Goal: Task Accomplishment & Management: Use online tool/utility

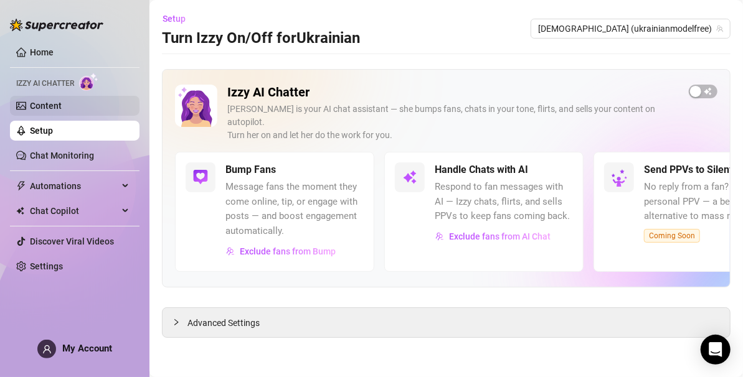
click at [62, 103] on link "Content" at bounding box center [46, 106] width 32 height 10
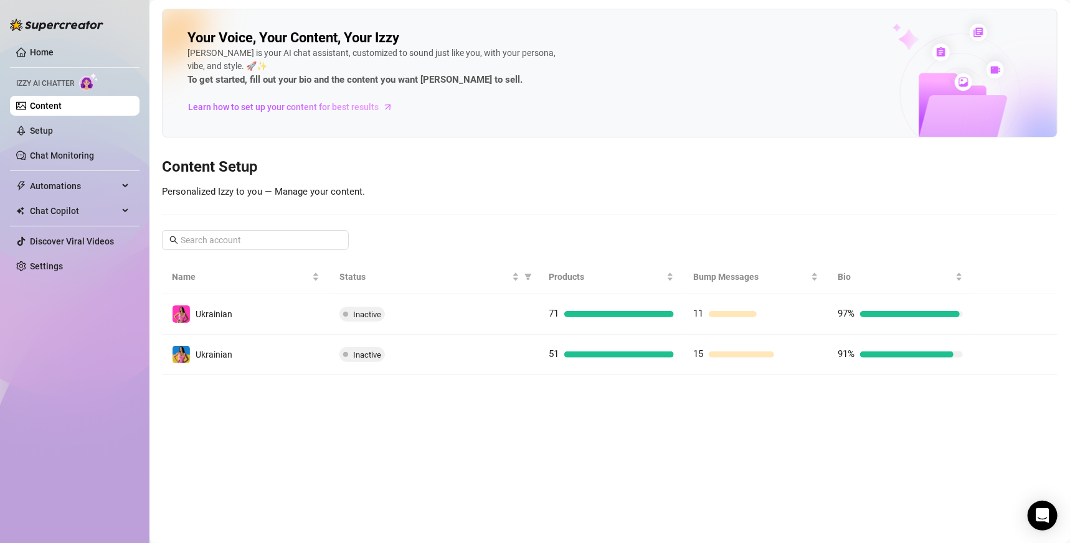
click at [537, 377] on main "Your Voice, Your Content, Your [PERSON_NAME] is your AI chat assistant, customi…" at bounding box center [609, 271] width 920 height 543
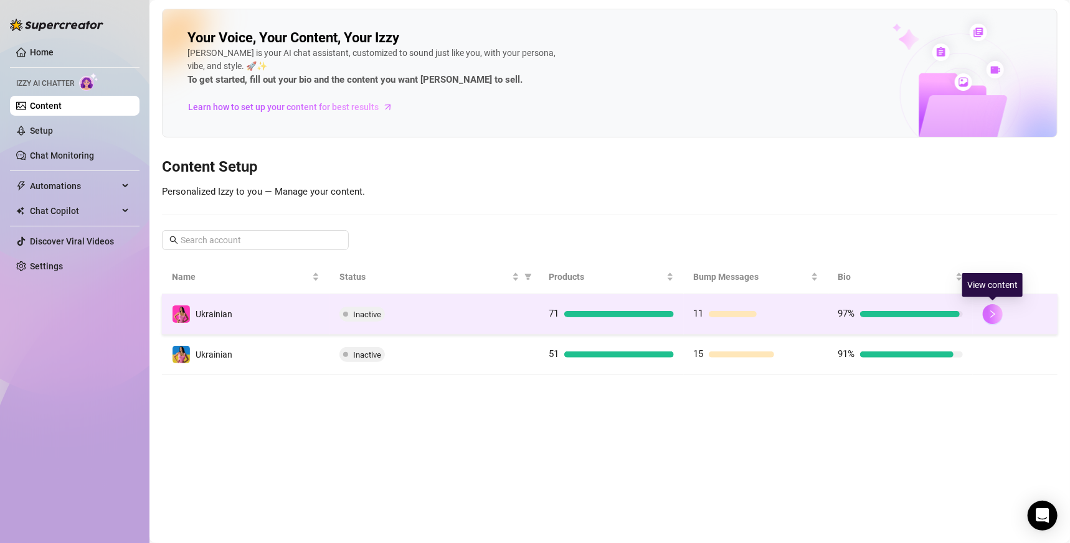
click at [742, 320] on button "button" at bounding box center [992, 314] width 20 height 20
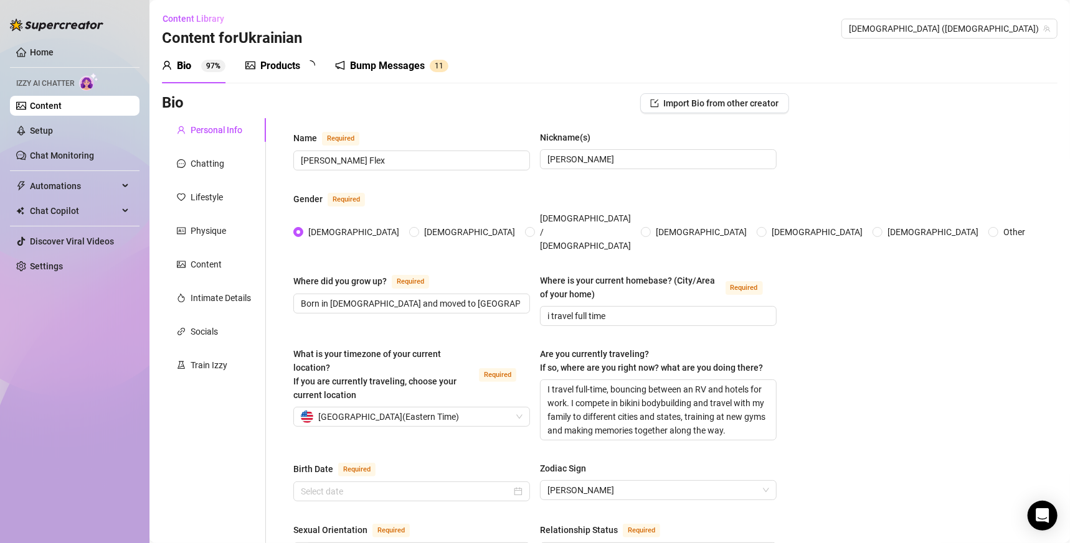
radio input "true"
type input "[DATE]"
click at [207, 363] on div "Train Izzy" at bounding box center [208, 366] width 37 height 14
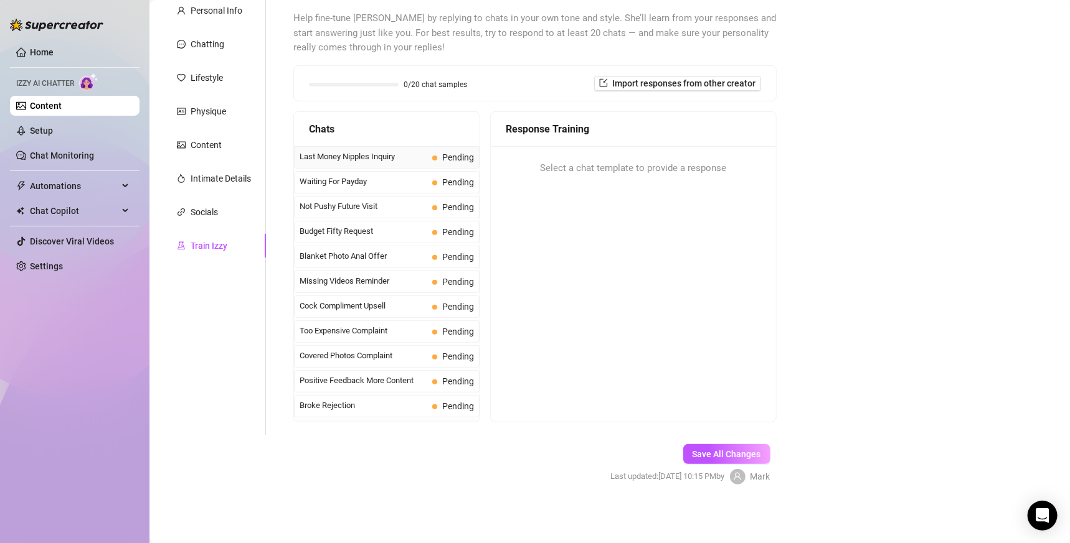
click at [385, 149] on div "Last Money Nipples Inquiry Pending" at bounding box center [387, 157] width 186 height 22
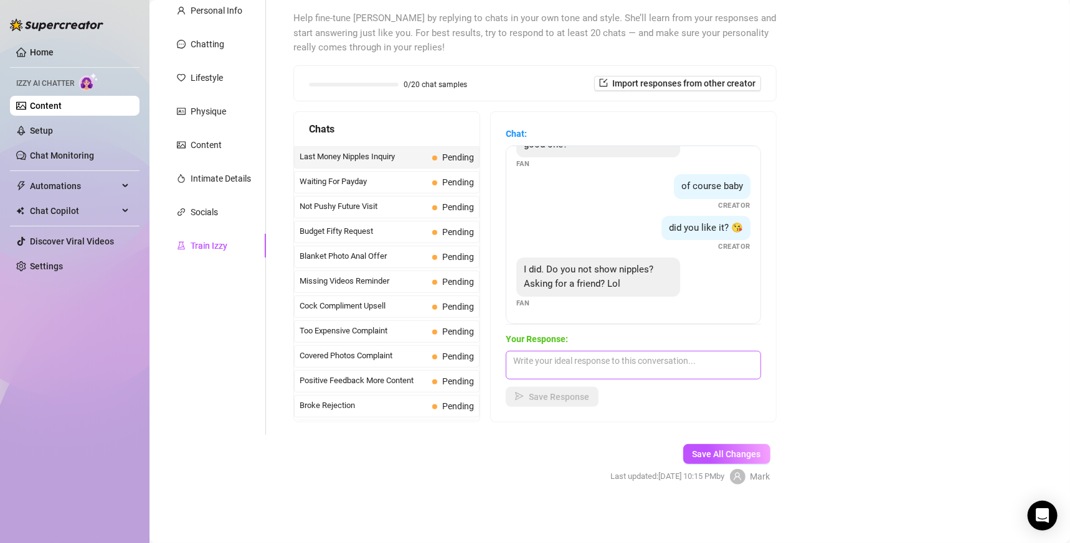
click at [628, 377] on div "Your Response: Save Response" at bounding box center [633, 369] width 255 height 75
click at [639, 359] on textarea at bounding box center [633, 365] width 255 height 29
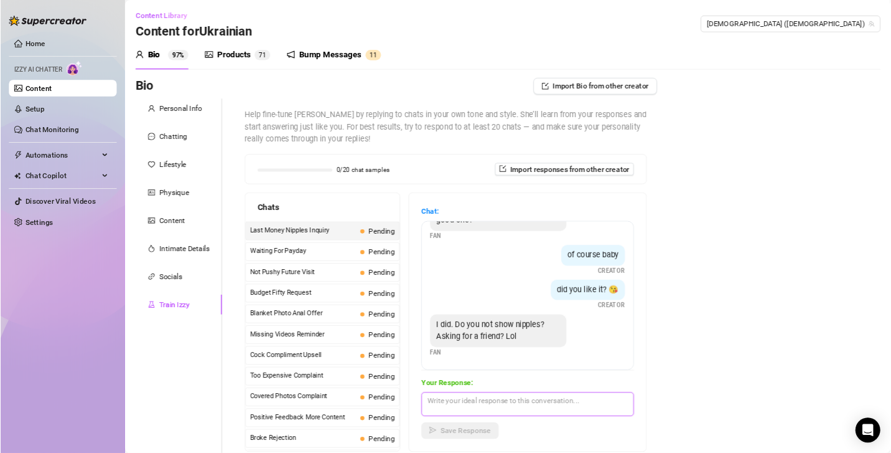
scroll to position [120, 0]
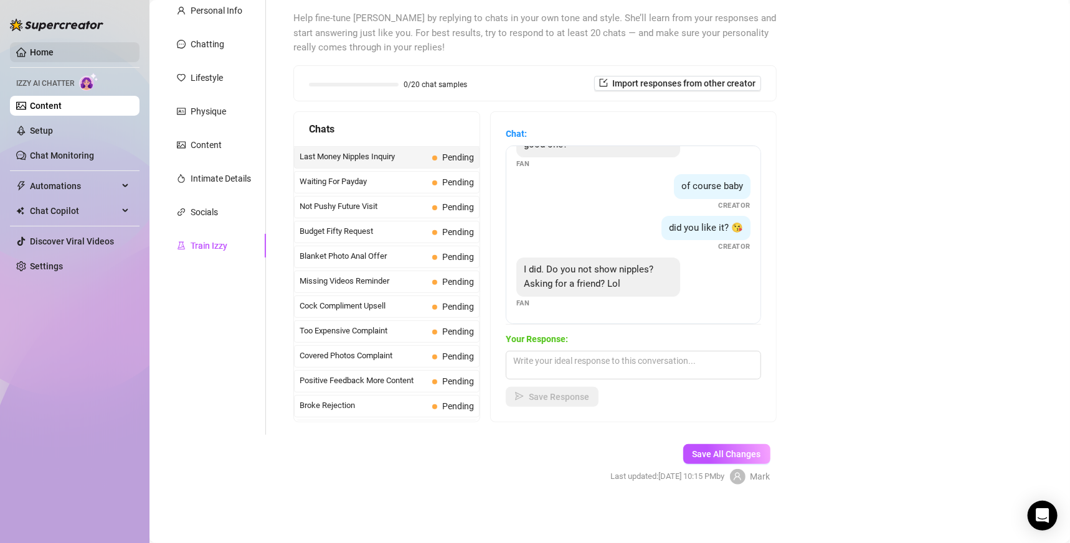
click at [54, 50] on link "Home" at bounding box center [42, 52] width 24 height 10
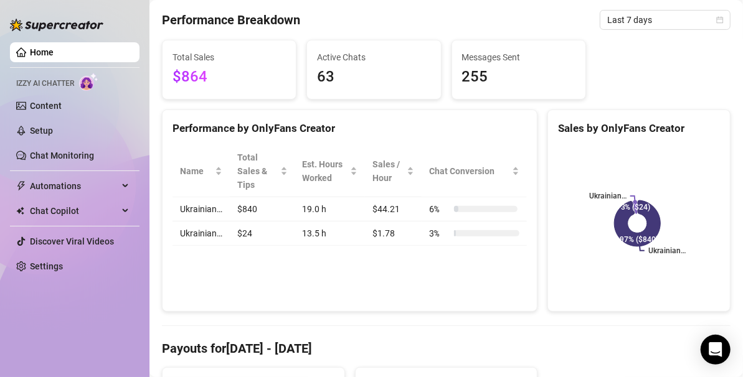
scroll to position [120, 0]
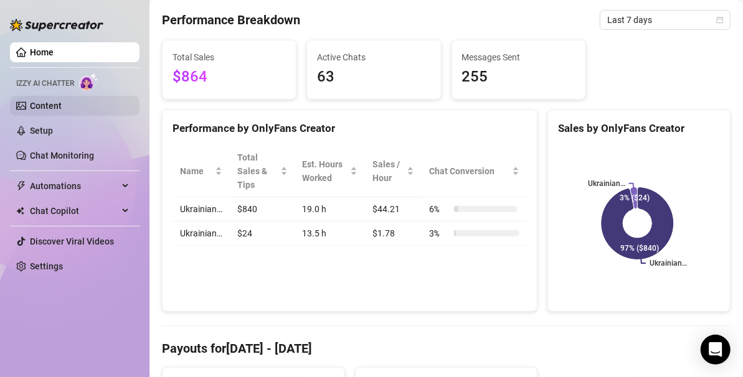
click at [62, 111] on link "Content" at bounding box center [46, 106] width 32 height 10
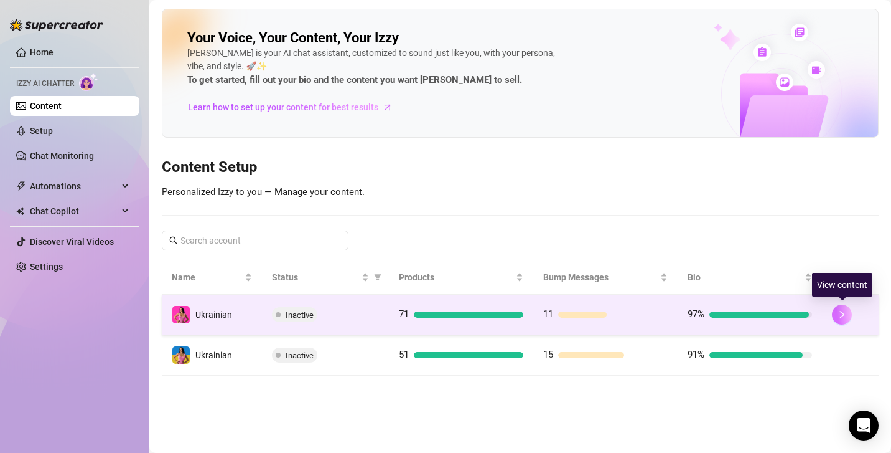
click at [742, 314] on icon "right" at bounding box center [842, 314] width 9 height 9
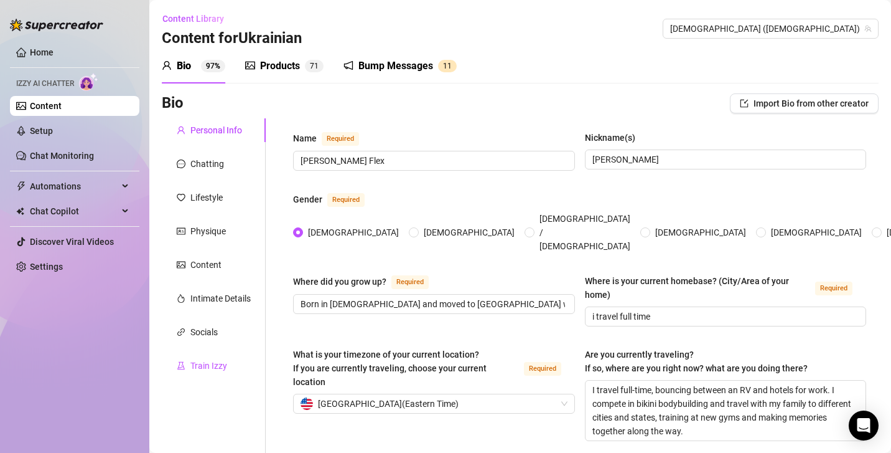
click at [215, 369] on div "Train Izzy" at bounding box center [208, 366] width 37 height 14
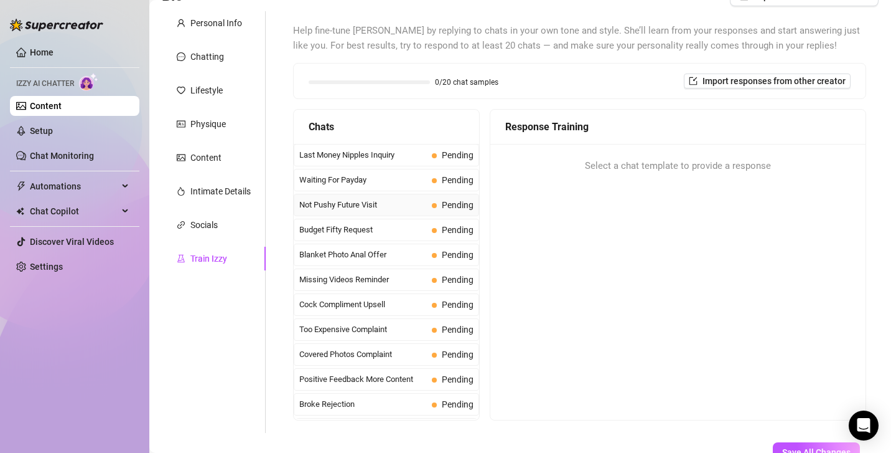
scroll to position [108, 0]
click at [409, 150] on span "Last Money Nipples Inquiry" at bounding box center [363, 154] width 128 height 12
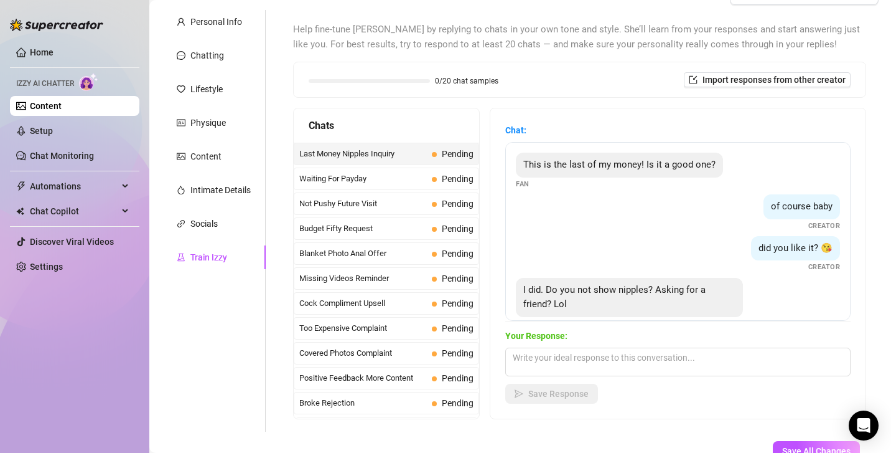
scroll to position [22, 0]
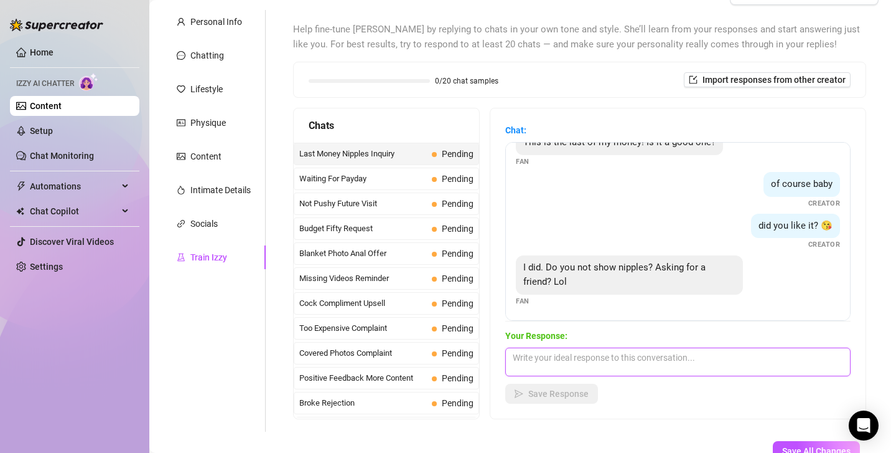
click at [649, 372] on textarea at bounding box center [679, 361] width 346 height 29
click at [657, 364] on textarea at bounding box center [679, 361] width 346 height 29
type textarea "Y"
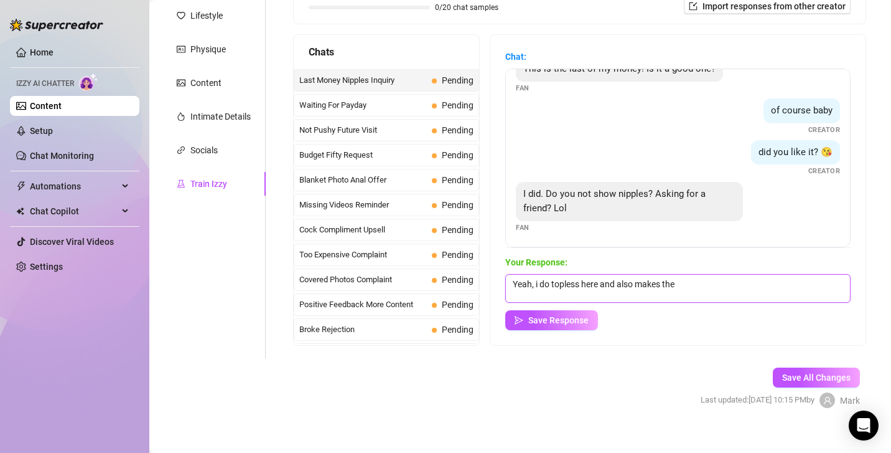
click at [723, 284] on textarea "Yeah, i do topless here and also makes the" at bounding box center [679, 288] width 346 height 29
type textarea "Yeah, i do topless here and also makes the atmosphere hot... Lol :)"
click at [583, 331] on div "Chat: This is the last of my money! Is it a good one? Fan of course baby Creato…" at bounding box center [678, 190] width 375 height 310
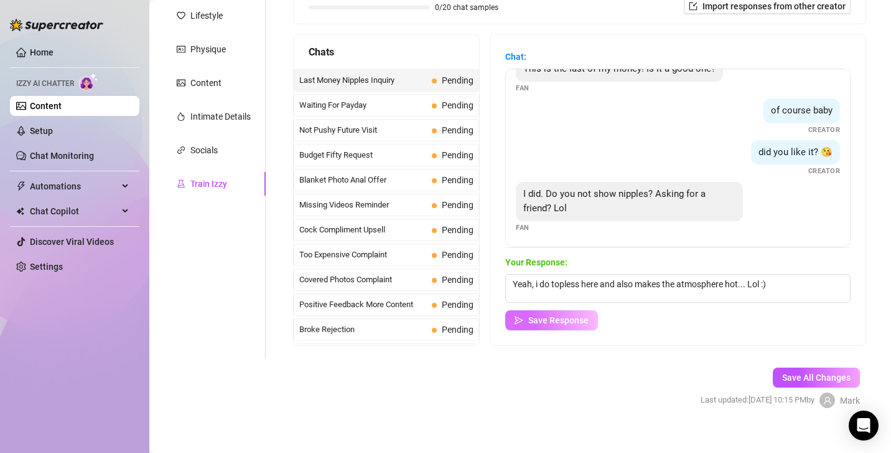
click at [580, 321] on span "Save Response" at bounding box center [559, 320] width 60 height 10
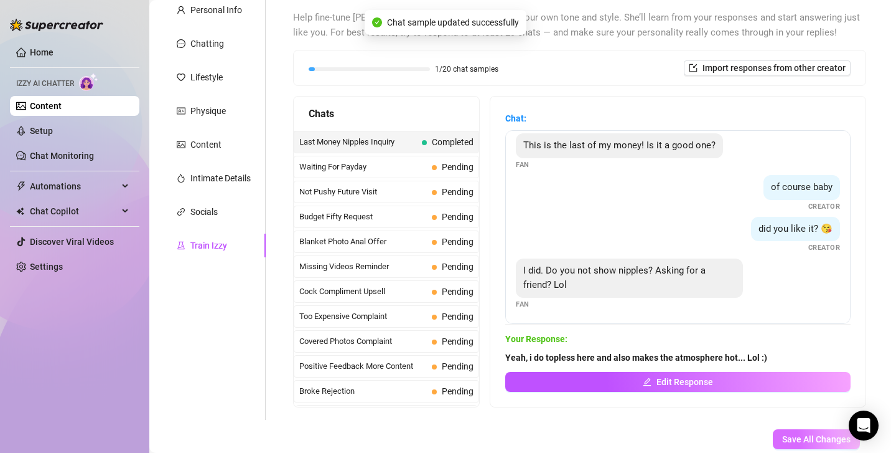
scroll to position [195, 0]
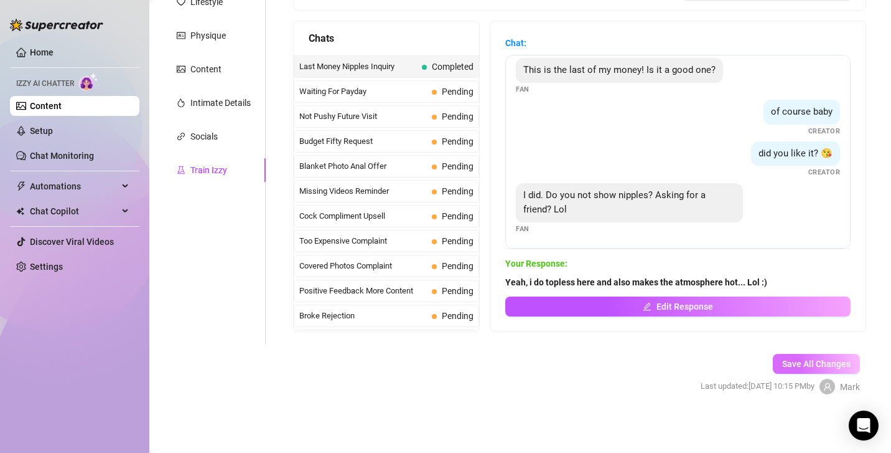
click at [742, 361] on span "Save All Changes" at bounding box center [817, 364] width 68 height 10
drag, startPoint x: 735, startPoint y: 279, endPoint x: 724, endPoint y: 279, distance: 10.6
click at [724, 279] on strong "Yeah, i do topless here and also makes the atmosphere hot... Lol :)" at bounding box center [637, 282] width 262 height 10
drag, startPoint x: 737, startPoint y: 281, endPoint x: 723, endPoint y: 281, distance: 13.7
click at [723, 281] on strong "Yeah, i do topless here and also makes the atmosphere hot... Lol :)" at bounding box center [637, 282] width 262 height 10
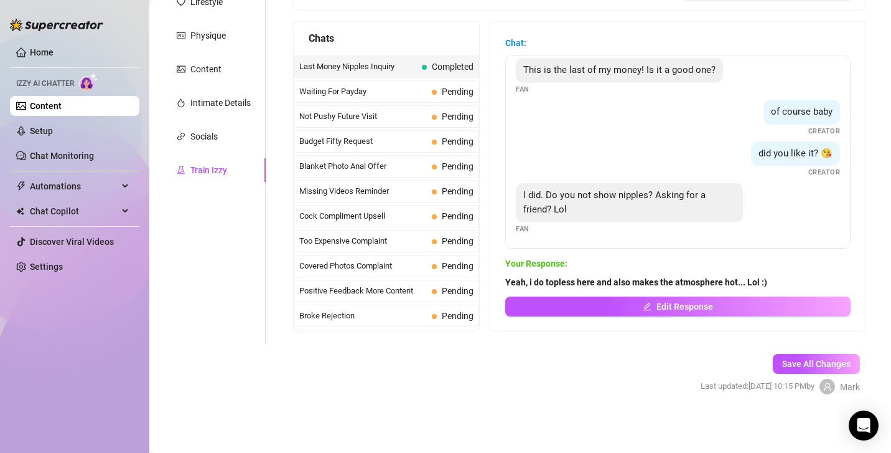
drag, startPoint x: 781, startPoint y: 311, endPoint x: 813, endPoint y: 264, distance: 57.3
click at [742, 264] on span "Your Response:" at bounding box center [679, 263] width 346 height 14
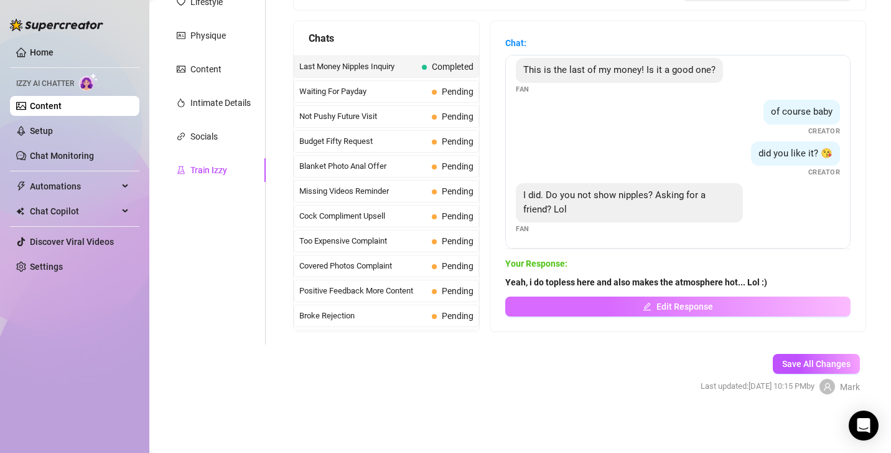
click at [742, 301] on button "Edit Response" at bounding box center [679, 306] width 346 height 20
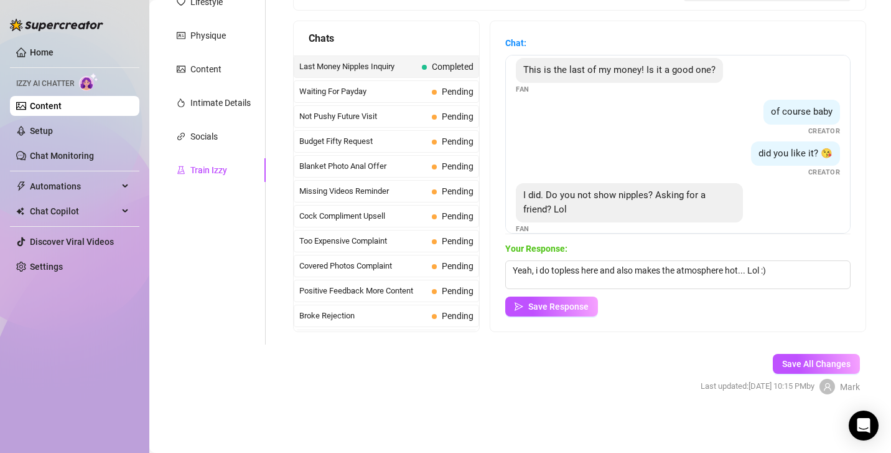
scroll to position [22, 0]
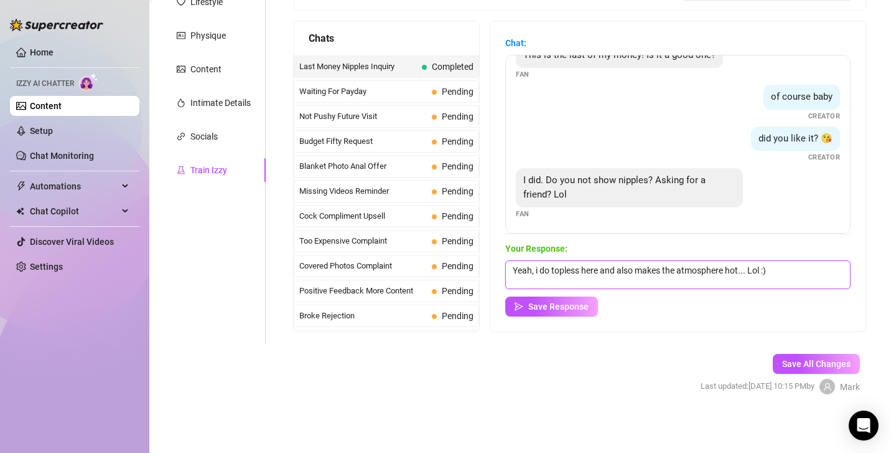
drag, startPoint x: 740, startPoint y: 266, endPoint x: 732, endPoint y: 269, distance: 8.1
click at [732, 269] on textarea "Yeah, i do topless here and also makes the atmosphere hot... Lol :)" at bounding box center [679, 274] width 346 height 29
drag, startPoint x: 741, startPoint y: 271, endPoint x: 731, endPoint y: 272, distance: 10.0
click at [731, 272] on textarea "Yeah, i do topless here and also makes the atmosphere hot... Lol :)" at bounding box center [679, 274] width 346 height 29
type textarea "Yeah, i do topless here and also makes the atmosphere fun for us all... Lol :)"
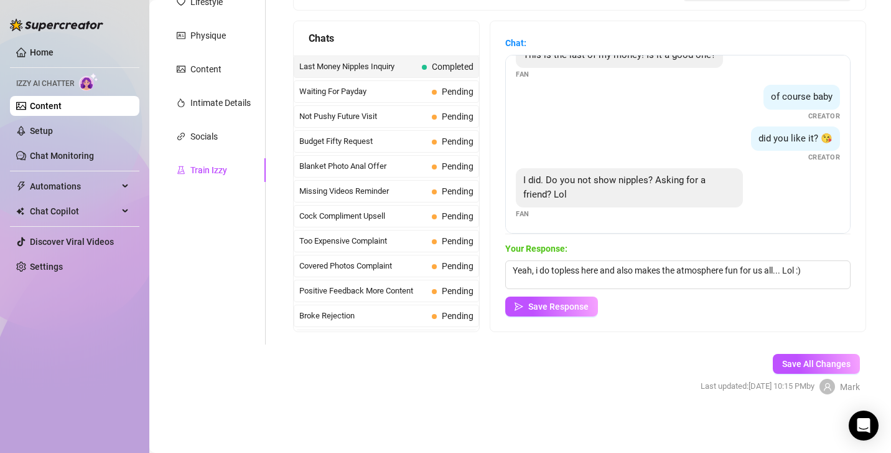
click at [557, 291] on div "Your Response: Yeah, i do topless here and also makes the atmosphere fun for us…" at bounding box center [679, 279] width 346 height 75
click at [558, 304] on span "Save Response" at bounding box center [559, 306] width 60 height 10
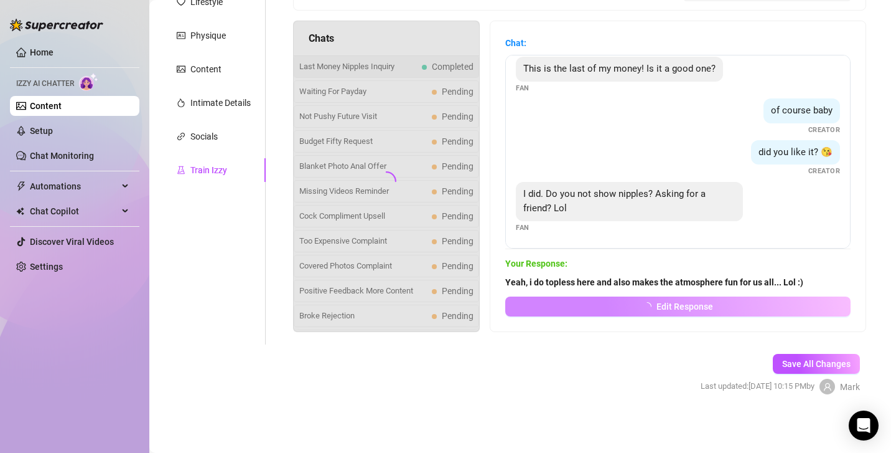
scroll to position [7, 0]
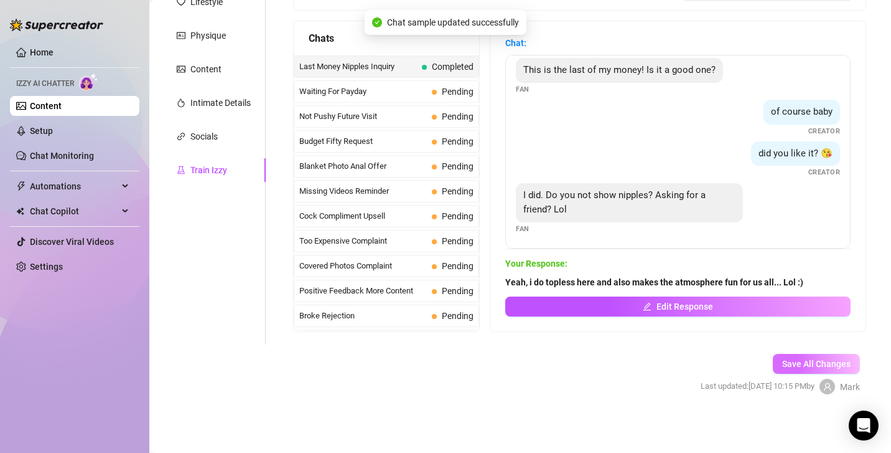
click at [742, 367] on span "Save All Changes" at bounding box center [817, 364] width 68 height 10
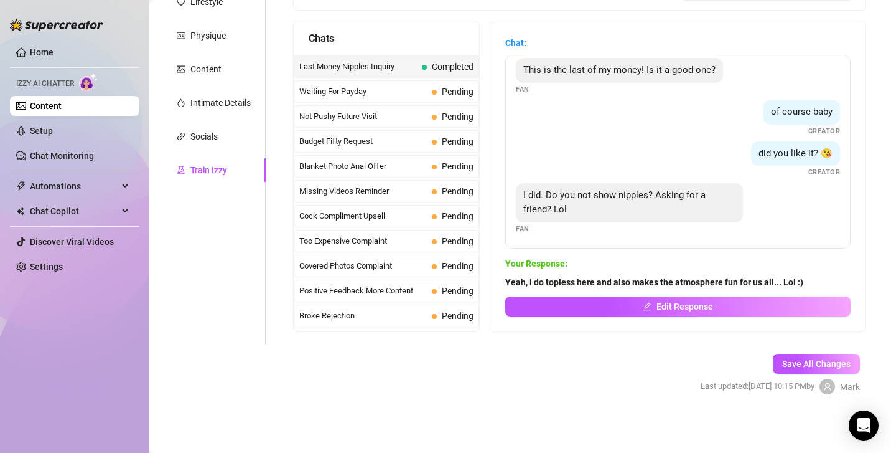
scroll to position [195, 0]
click at [742, 278] on span "Yeah, i do topless here and also makes the atmosphere fun for us all... Lol :)" at bounding box center [679, 283] width 346 height 14
click at [742, 283] on strong "Yeah, i do topless here and also makes the atmosphere fun for us all... Lol :)" at bounding box center [655, 283] width 298 height 10
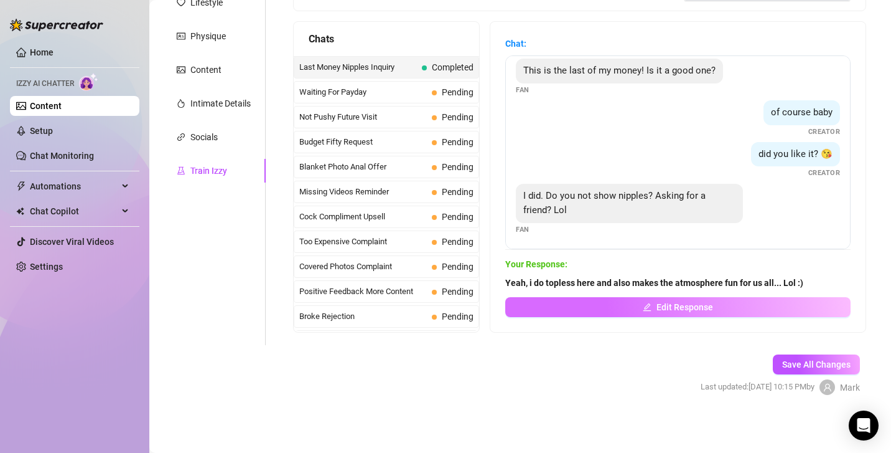
click at [742, 304] on button "Edit Response" at bounding box center [679, 307] width 346 height 20
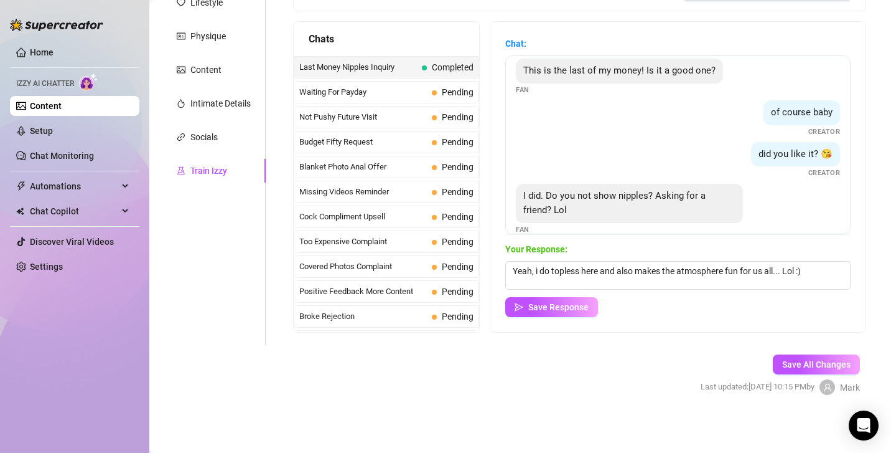
scroll to position [22, 0]
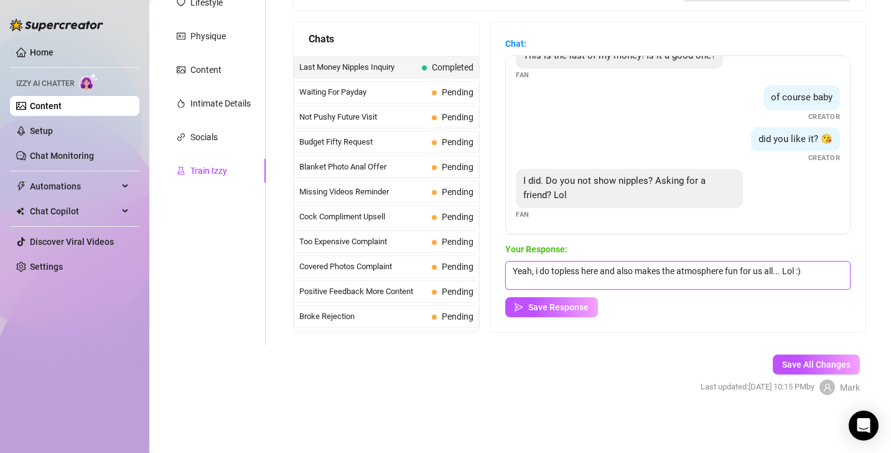
drag, startPoint x: 809, startPoint y: 268, endPoint x: 783, endPoint y: 266, distance: 25.6
click at [742, 266] on textarea "Yeah, i do topless here and also makes the atmosphere fun for us all... Lol :)" at bounding box center [679, 275] width 346 height 29
type textarea "Yeah, i do topless here and also makes the atmosphere fun for us all..."
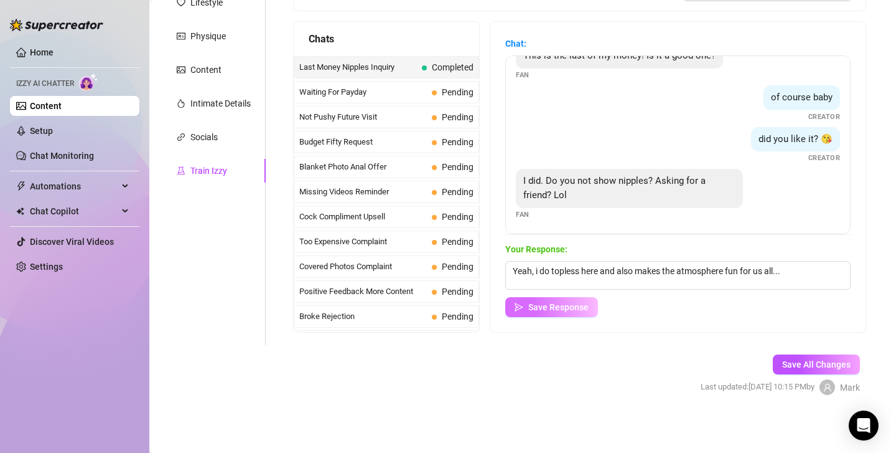
click at [574, 311] on span "Save Response" at bounding box center [559, 307] width 60 height 10
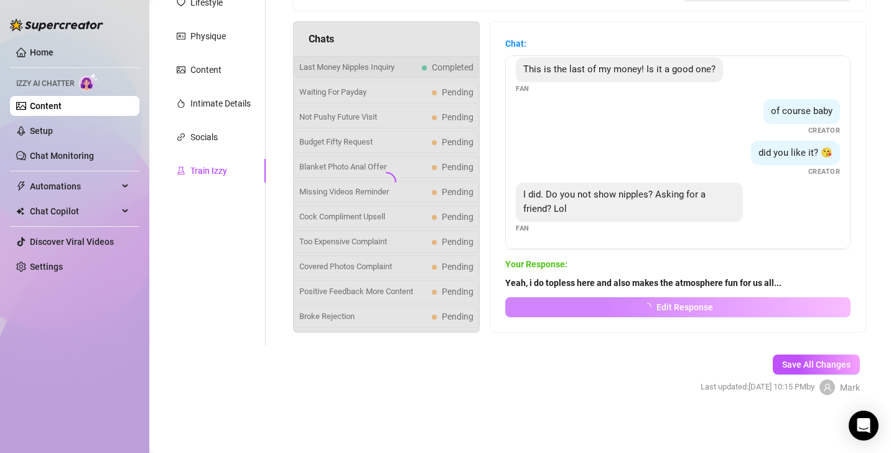
scroll to position [7, 0]
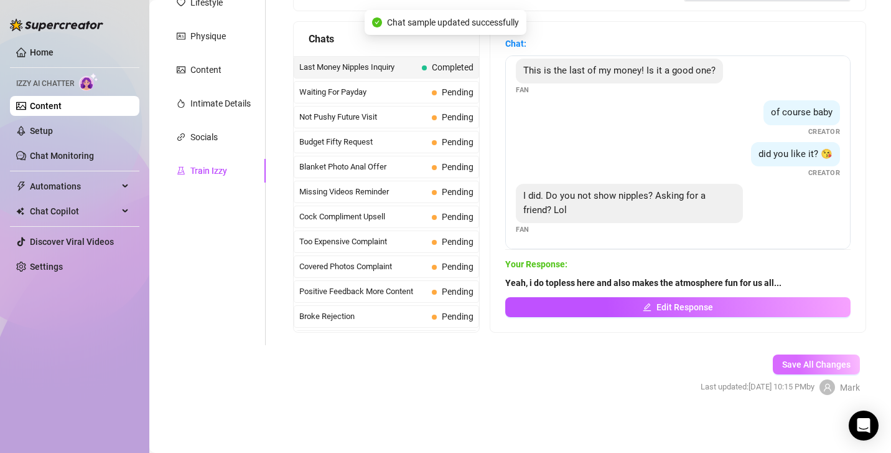
click at [742, 364] on span "Save All Changes" at bounding box center [817, 364] width 68 height 10
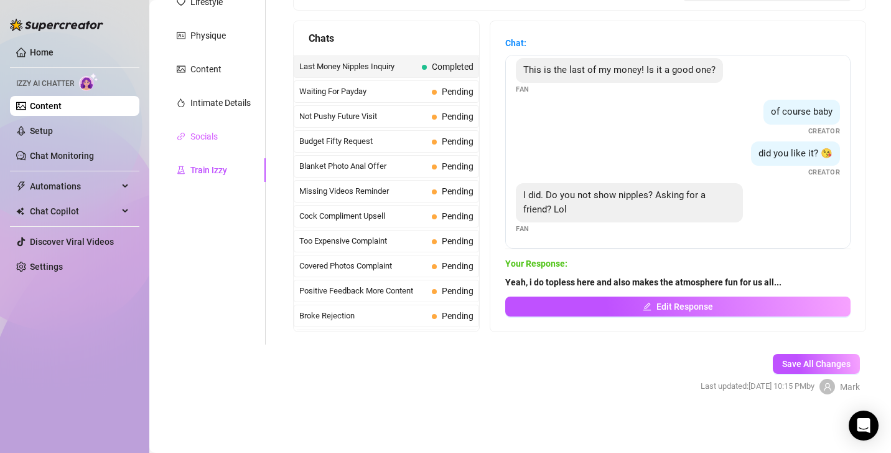
scroll to position [0, 0]
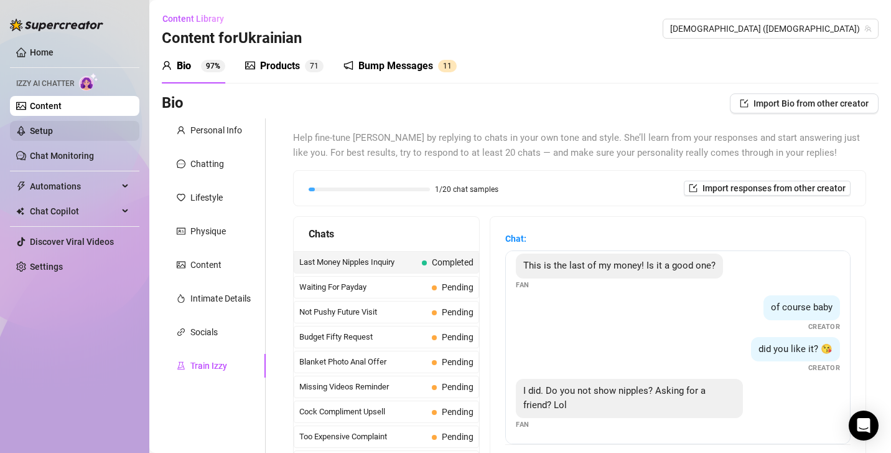
click at [53, 126] on link "Setup" at bounding box center [41, 131] width 23 height 10
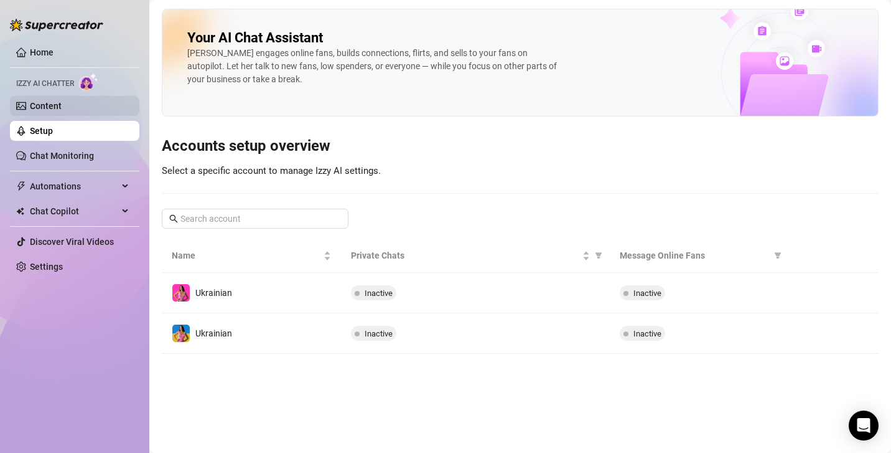
click at [62, 111] on link "Content" at bounding box center [46, 106] width 32 height 10
